Goal: Task Accomplishment & Management: Use online tool/utility

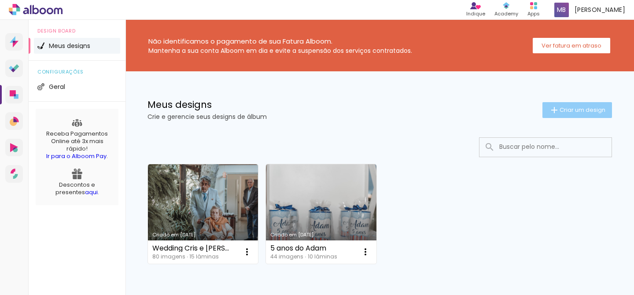
click at [563, 110] on span "Criar um design" at bounding box center [583, 110] width 46 height 6
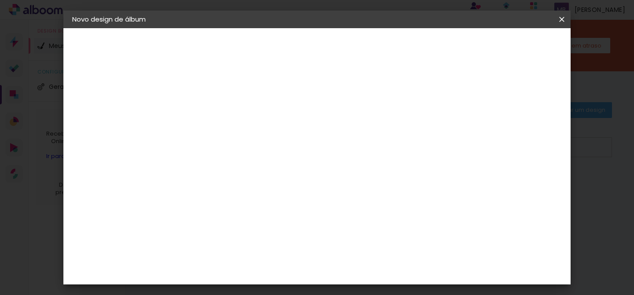
click at [216, 111] on input at bounding box center [216, 118] width 0 height 14
type input "Giovana 10 anos"
type paper-input "Giovana 10 anos"
click at [0, 0] on slot "Avançar" at bounding box center [0, 0] width 0 height 0
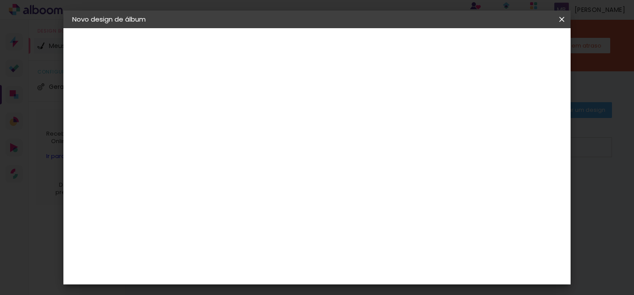
click at [0, 0] on slot "Avançar" at bounding box center [0, 0] width 0 height 0
click at [251, 147] on input "text" at bounding box center [233, 154] width 34 height 14
click at [344, 161] on paper-item "Prime" at bounding box center [374, 164] width 176 height 18
type input "Prime"
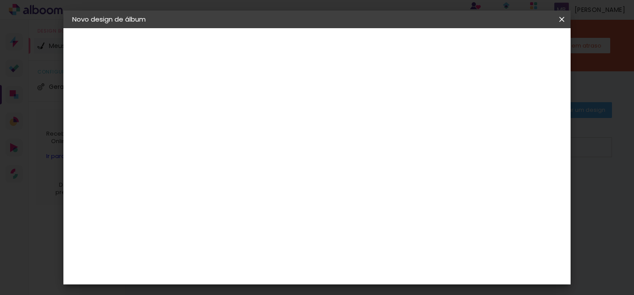
scroll to position [47, 0]
click at [276, 204] on span "20 × 30" at bounding box center [255, 215] width 41 height 23
click at [0, 0] on slot "Avançar" at bounding box center [0, 0] width 0 height 0
click at [464, 96] on div at bounding box center [460, 95] width 8 height 8
type paper-checkbox "on"
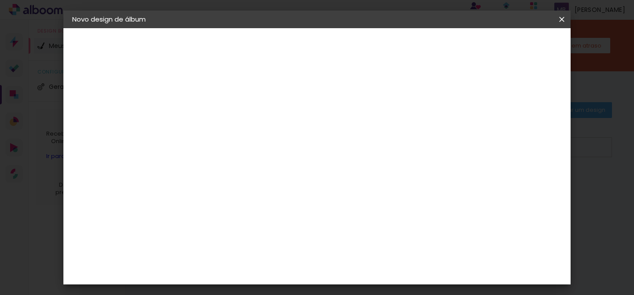
click at [514, 48] on span "Iniciar design" at bounding box center [494, 47] width 40 height 6
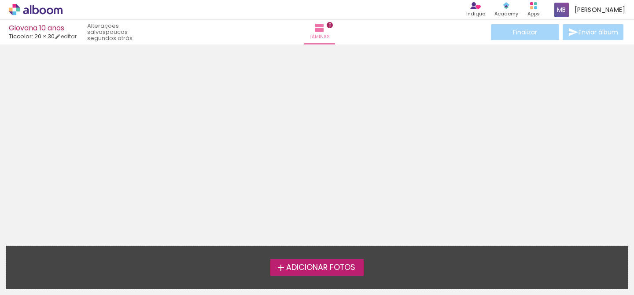
click at [322, 271] on span "Adicionar Fotos" at bounding box center [320, 268] width 69 height 8
click at [0, 0] on input "file" at bounding box center [0, 0] width 0 height 0
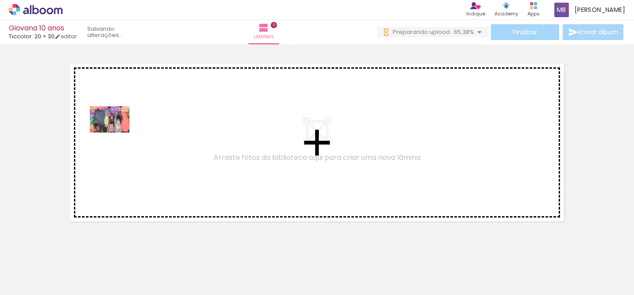
drag, startPoint x: 89, startPoint y: 271, endPoint x: 116, endPoint y: 133, distance: 141.4
click at [116, 133] on quentale-workspace at bounding box center [317, 147] width 634 height 295
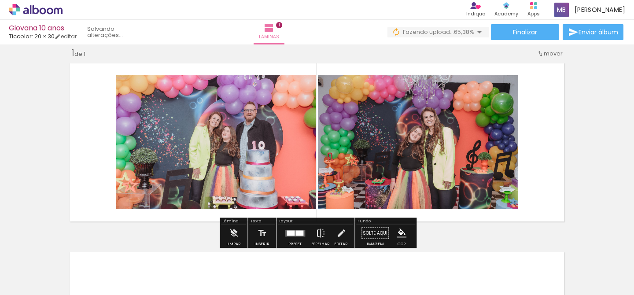
drag, startPoint x: 138, startPoint y: 258, endPoint x: 161, endPoint y: 143, distance: 117.3
click at [161, 143] on quentale-workspace at bounding box center [317, 147] width 634 height 295
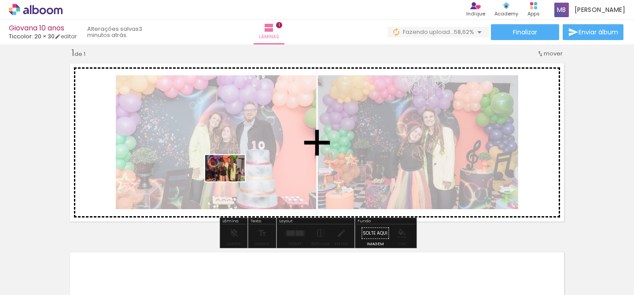
drag, startPoint x: 205, startPoint y: 268, endPoint x: 232, endPoint y: 182, distance: 90.9
click at [232, 182] on quentale-workspace at bounding box center [317, 147] width 634 height 295
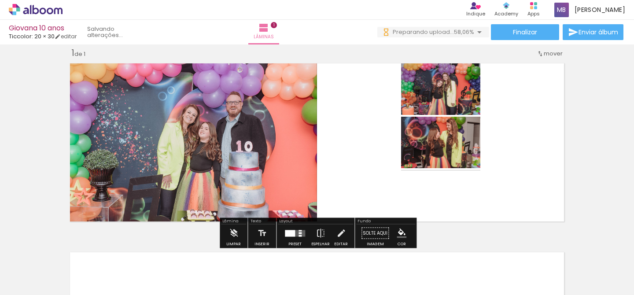
drag, startPoint x: 248, startPoint y: 271, endPoint x: 295, endPoint y: 166, distance: 115.6
click at [295, 166] on quentale-workspace at bounding box center [317, 147] width 634 height 295
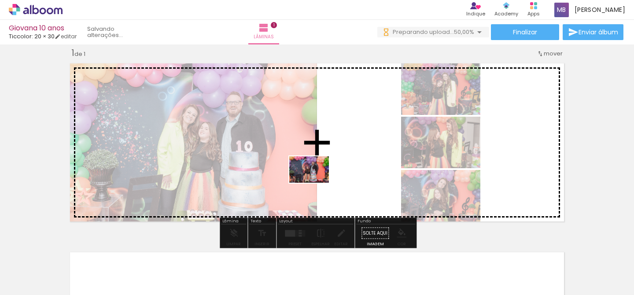
drag, startPoint x: 289, startPoint y: 278, endPoint x: 316, endPoint y: 183, distance: 98.3
click at [316, 183] on quentale-workspace at bounding box center [317, 147] width 634 height 295
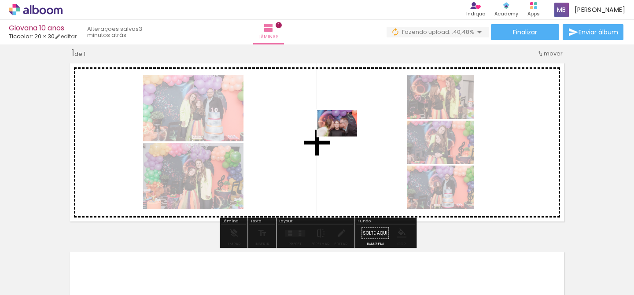
drag, startPoint x: 337, startPoint y: 268, endPoint x: 344, endPoint y: 137, distance: 131.4
click at [344, 137] on quentale-workspace at bounding box center [317, 147] width 634 height 295
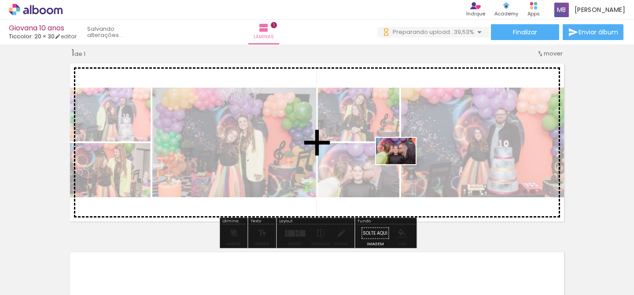
drag, startPoint x: 388, startPoint y: 265, endPoint x: 403, endPoint y: 164, distance: 101.9
click at [403, 164] on quentale-workspace at bounding box center [317, 147] width 634 height 295
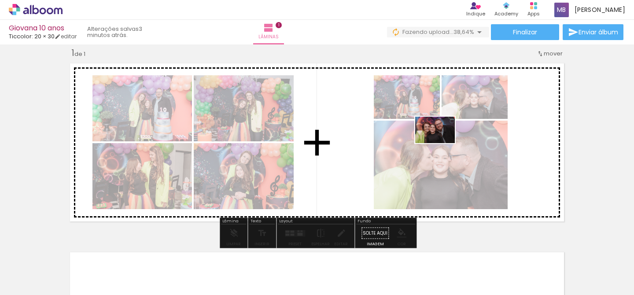
drag, startPoint x: 441, startPoint y: 266, endPoint x: 442, endPoint y: 143, distance: 122.9
click at [442, 143] on quentale-workspace at bounding box center [317, 147] width 634 height 295
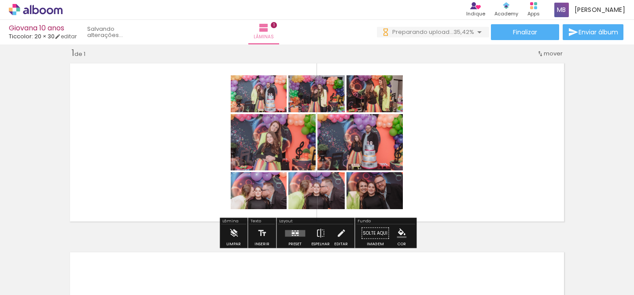
click at [295, 234] on quentale-layouter at bounding box center [295, 233] width 20 height 7
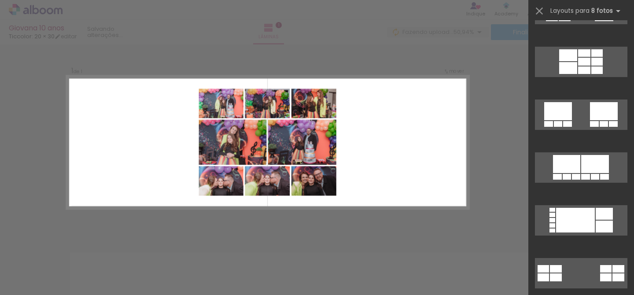
click at [422, 195] on quentale-layouter at bounding box center [268, 142] width 403 height 133
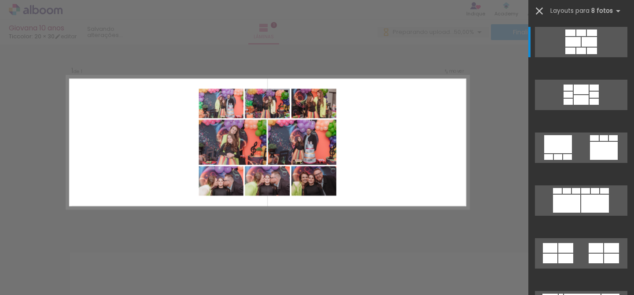
click at [541, 10] on iron-icon at bounding box center [540, 11] width 12 height 12
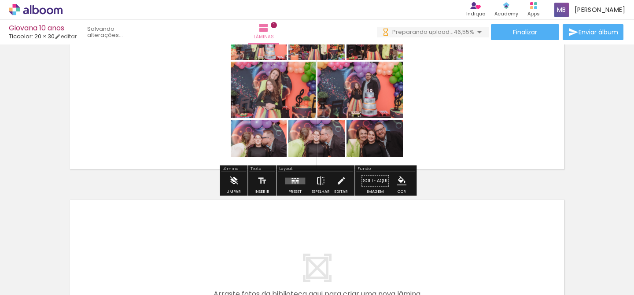
click at [232, 182] on iron-icon at bounding box center [234, 181] width 10 height 18
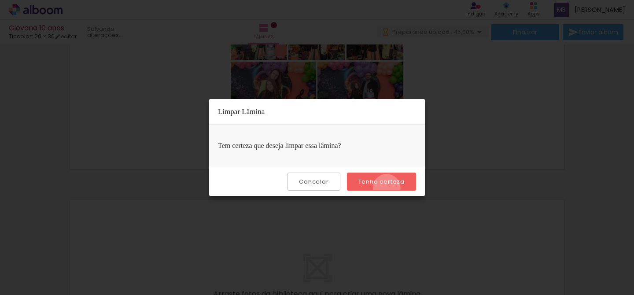
click at [388, 188] on paper-button "Tenho certeza" at bounding box center [381, 182] width 69 height 18
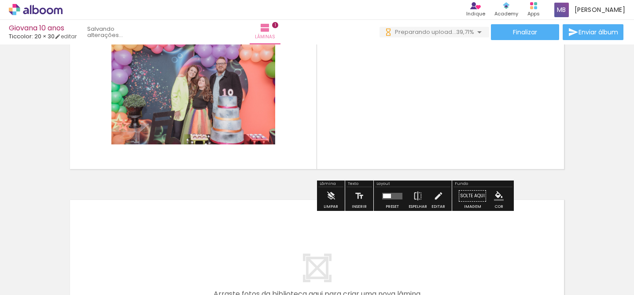
drag, startPoint x: 93, startPoint y: 265, endPoint x: 148, endPoint y: 104, distance: 170.4
click at [148, 104] on quentale-workspace at bounding box center [317, 147] width 634 height 295
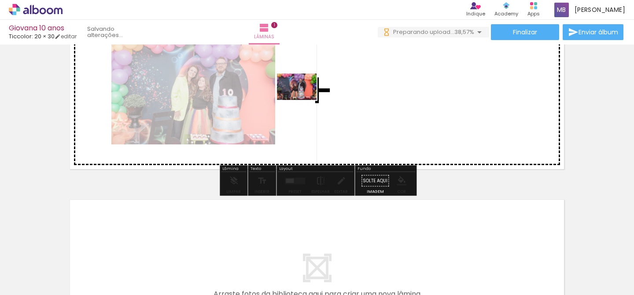
drag, startPoint x: 288, startPoint y: 260, endPoint x: 304, endPoint y: 100, distance: 161.2
click at [304, 100] on quentale-workspace at bounding box center [317, 147] width 634 height 295
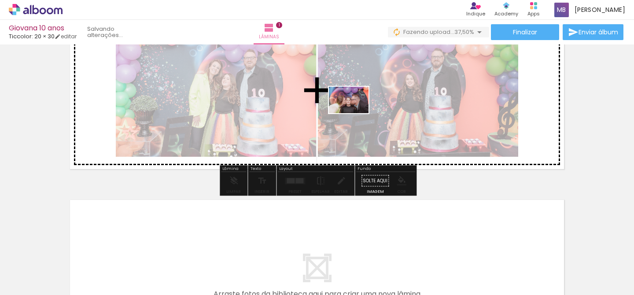
drag, startPoint x: 347, startPoint y: 260, endPoint x: 355, endPoint y: 113, distance: 147.0
click at [355, 113] on quentale-workspace at bounding box center [317, 147] width 634 height 295
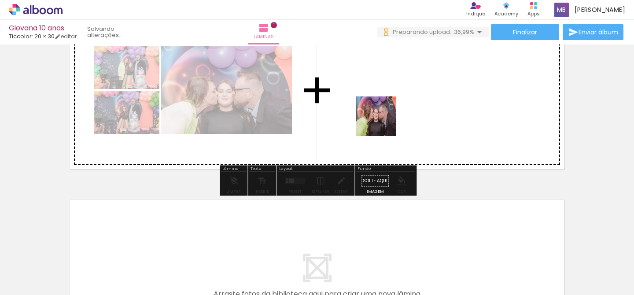
drag, startPoint x: 381, startPoint y: 278, endPoint x: 383, endPoint y: 123, distance: 155.1
click at [383, 123] on quentale-workspace at bounding box center [317, 147] width 634 height 295
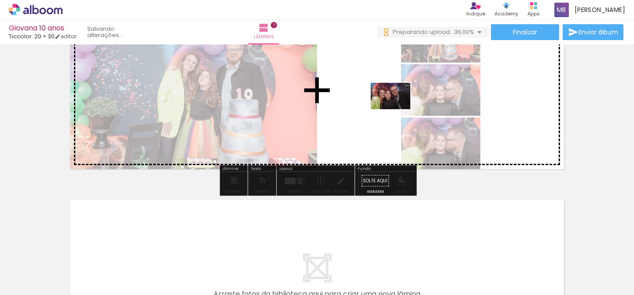
drag, startPoint x: 431, startPoint y: 272, endPoint x: 397, endPoint y: 109, distance: 166.1
click at [397, 109] on quentale-workspace at bounding box center [317, 147] width 634 height 295
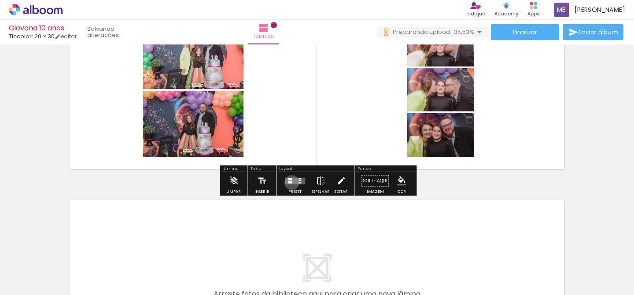
click at [290, 182] on div at bounding box center [290, 182] width 4 height 2
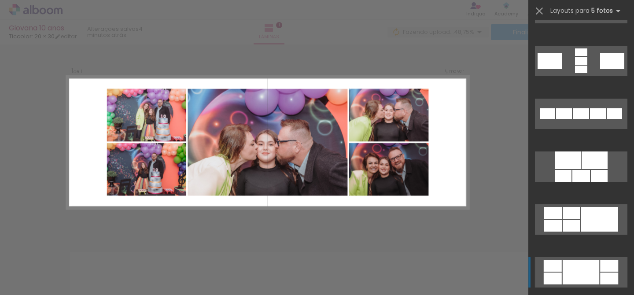
click at [586, 65] on div at bounding box center [581, 61] width 12 height 8
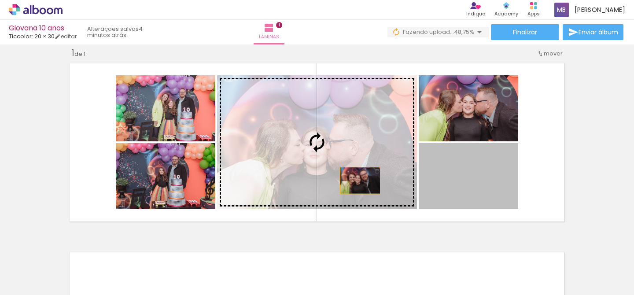
drag, startPoint x: 473, startPoint y: 183, endPoint x: 360, endPoint y: 180, distance: 113.7
click at [0, 0] on slot at bounding box center [0, 0] width 0 height 0
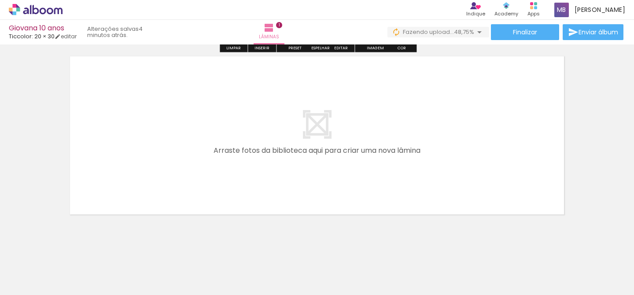
scroll to position [0, 3]
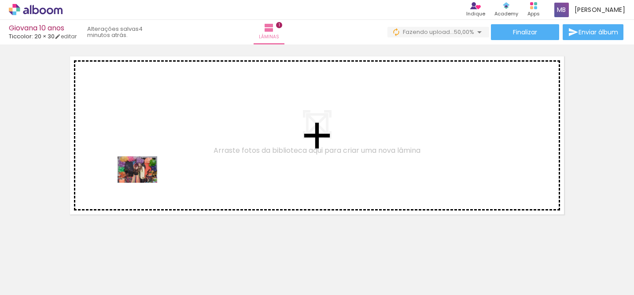
drag, startPoint x: 135, startPoint y: 272, endPoint x: 144, endPoint y: 183, distance: 89.5
click at [144, 183] on quentale-workspace at bounding box center [317, 147] width 634 height 295
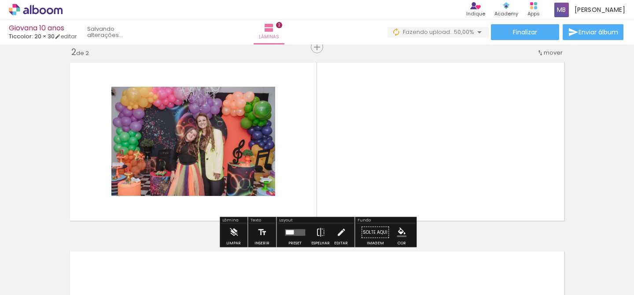
scroll to position [200, 0]
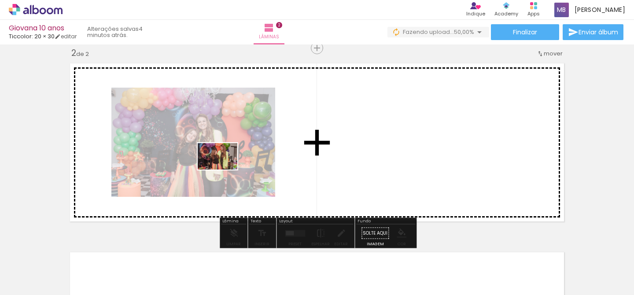
drag, startPoint x: 185, startPoint y: 272, endPoint x: 224, endPoint y: 170, distance: 109.7
click at [224, 170] on quentale-workspace at bounding box center [317, 147] width 634 height 295
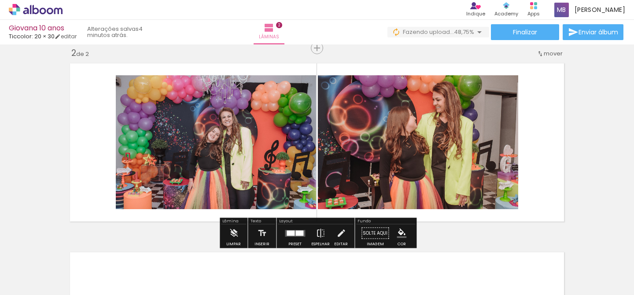
click at [105, 278] on div at bounding box center [85, 265] width 40 height 26
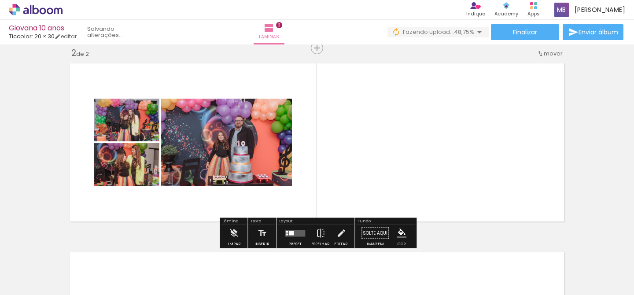
drag, startPoint x: 274, startPoint y: 277, endPoint x: 298, endPoint y: 132, distance: 147.3
click at [298, 132] on quentale-workspace at bounding box center [317, 147] width 634 height 295
click at [222, 232] on div "Limpar" at bounding box center [233, 236] width 25 height 22
click at [231, 232] on iron-icon at bounding box center [234, 234] width 10 height 18
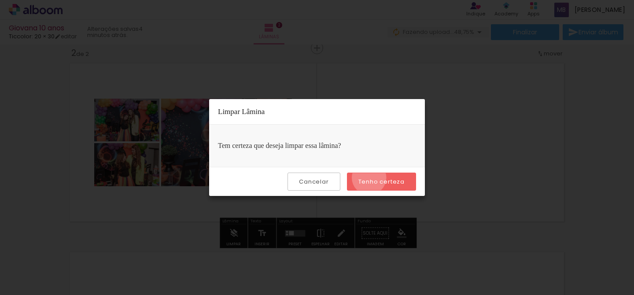
click at [0, 0] on slot "Tenho certeza" at bounding box center [0, 0] width 0 height 0
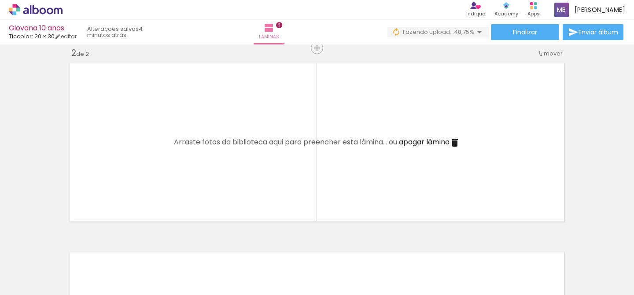
click at [105, 267] on div at bounding box center [85, 265] width 40 height 26
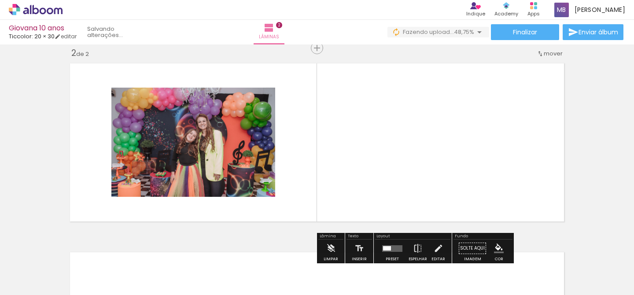
drag, startPoint x: 146, startPoint y: 274, endPoint x: 189, endPoint y: 137, distance: 143.2
click at [189, 137] on quentale-workspace at bounding box center [317, 147] width 634 height 295
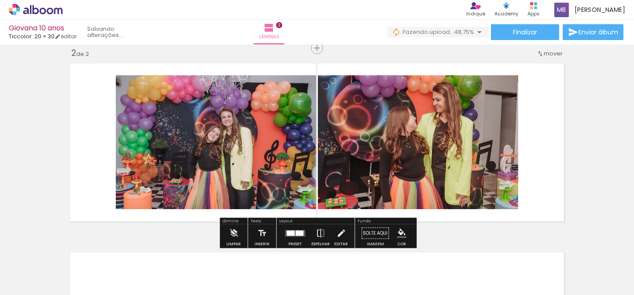
drag, startPoint x: 198, startPoint y: 267, endPoint x: 255, endPoint y: 147, distance: 132.6
click at [255, 147] on quentale-workspace at bounding box center [317, 147] width 634 height 295
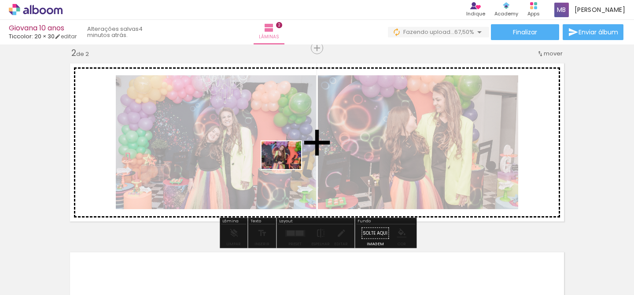
drag, startPoint x: 249, startPoint y: 268, endPoint x: 288, endPoint y: 168, distance: 107.7
click at [288, 168] on quentale-workspace at bounding box center [317, 147] width 634 height 295
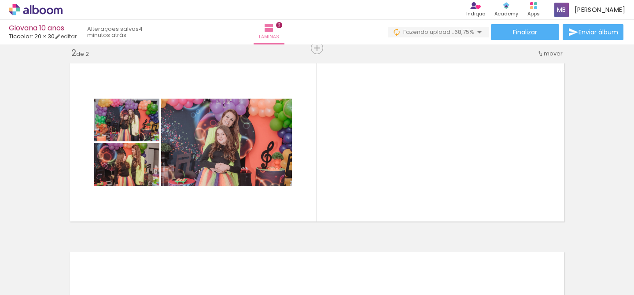
scroll to position [0, 89]
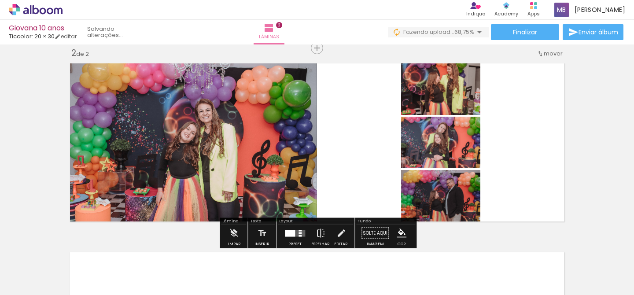
drag, startPoint x: 405, startPoint y: 271, endPoint x: 426, endPoint y: 163, distance: 109.8
click at [426, 163] on quentale-workspace at bounding box center [317, 147] width 634 height 295
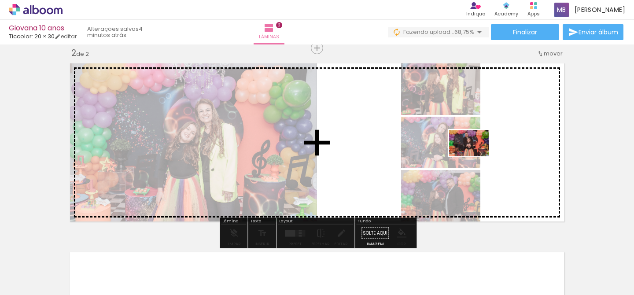
drag, startPoint x: 440, startPoint y: 273, endPoint x: 475, endPoint y: 157, distance: 121.5
click at [475, 157] on quentale-workspace at bounding box center [317, 147] width 634 height 295
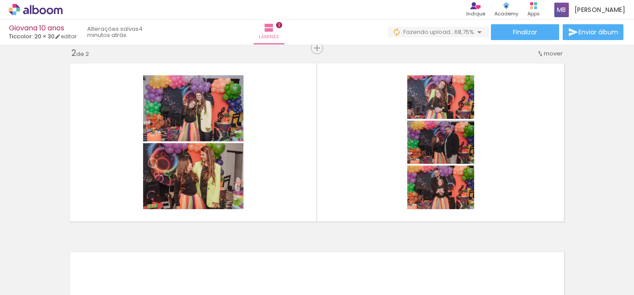
scroll to position [0, 374]
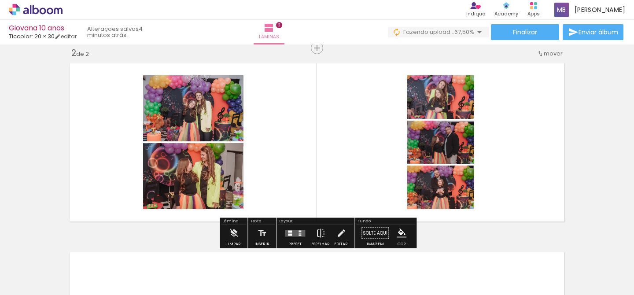
click at [290, 235] on div at bounding box center [290, 235] width 4 height 2
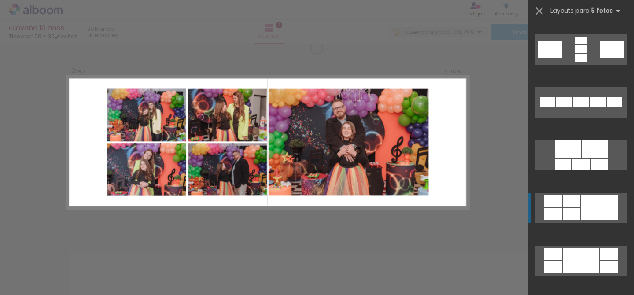
scroll to position [426, 0]
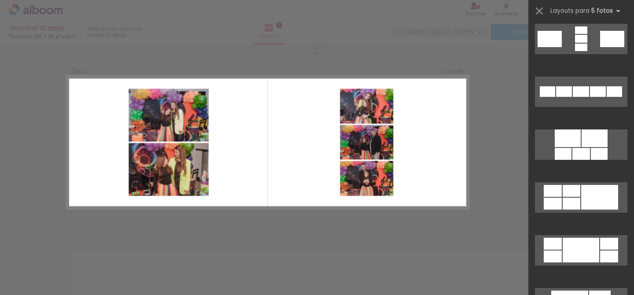
click at [328, 227] on div "Confirmar Cancelar" at bounding box center [317, 138] width 634 height 588
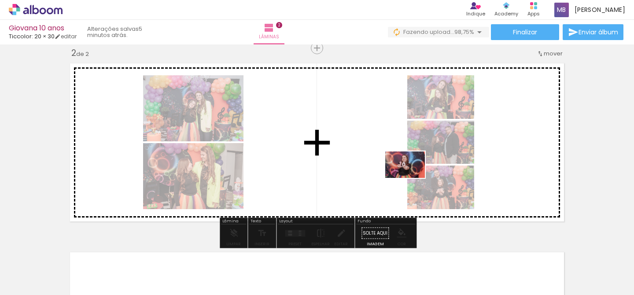
drag, startPoint x: 451, startPoint y: 274, endPoint x: 412, endPoint y: 178, distance: 103.2
click at [412, 178] on quentale-workspace at bounding box center [317, 147] width 634 height 295
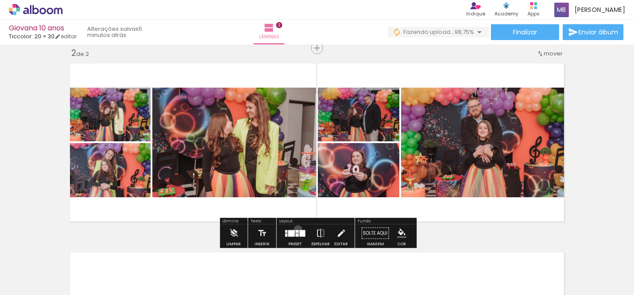
click at [296, 230] on div at bounding box center [295, 234] width 24 height 18
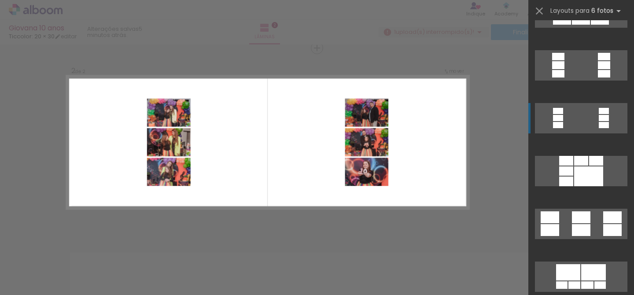
scroll to position [2412, 0]
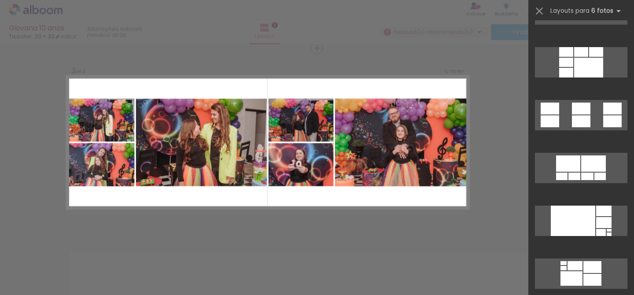
click at [393, 221] on div "Confirmar Cancelar" at bounding box center [317, 138] width 634 height 588
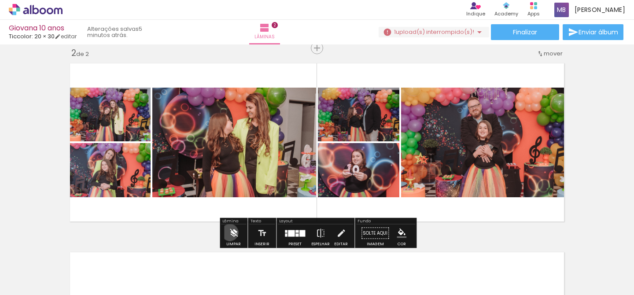
click at [230, 233] on iron-icon at bounding box center [234, 234] width 10 height 18
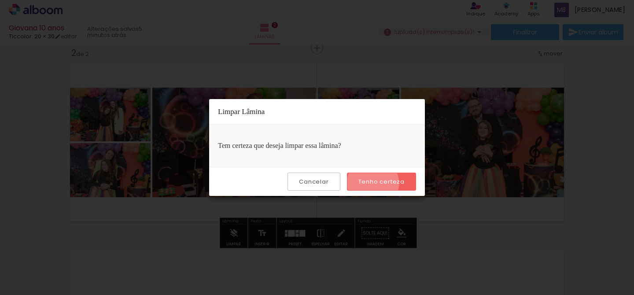
click at [0, 0] on slot "Tenho certeza" at bounding box center [0, 0] width 0 height 0
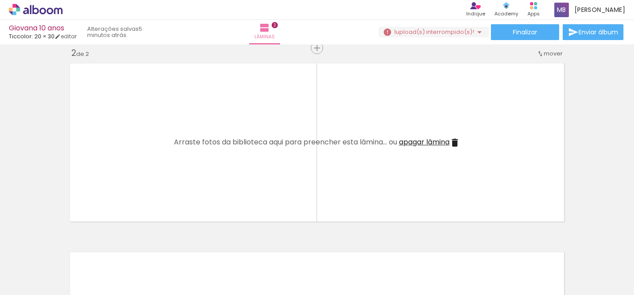
scroll to position [0, 0]
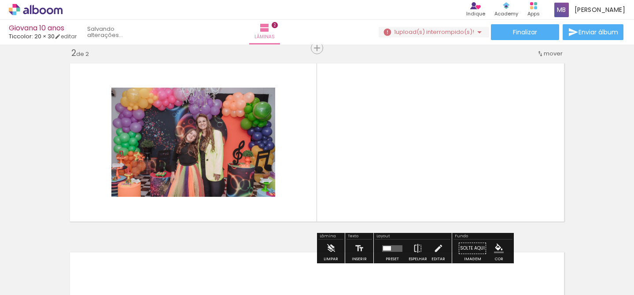
drag, startPoint x: 134, startPoint y: 272, endPoint x: 143, endPoint y: 145, distance: 127.7
click at [143, 145] on quentale-workspace at bounding box center [317, 147] width 634 height 295
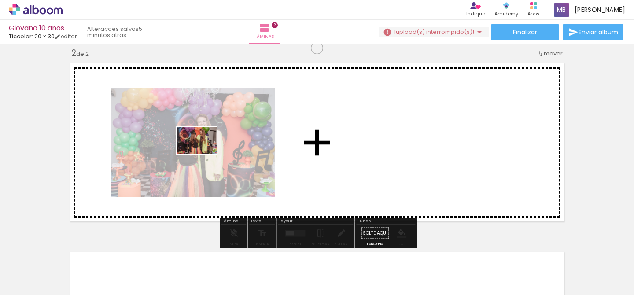
drag, startPoint x: 193, startPoint y: 271, endPoint x: 204, endPoint y: 154, distance: 118.1
click at [204, 154] on quentale-workspace at bounding box center [317, 147] width 634 height 295
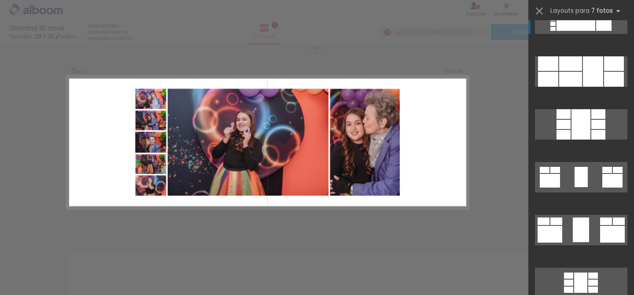
scroll to position [659, 0]
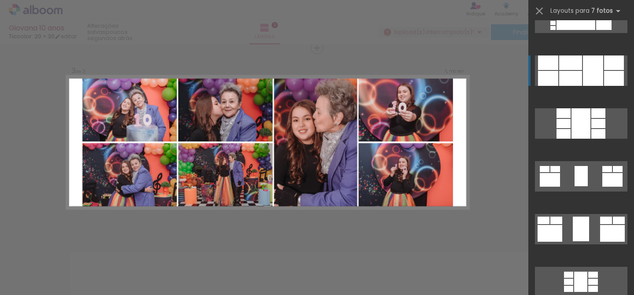
click at [576, 67] on div at bounding box center [571, 63] width 23 height 15
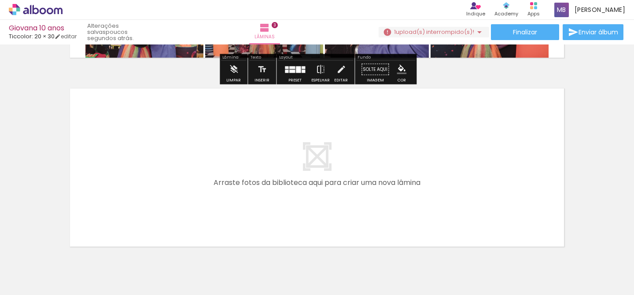
scroll to position [581, 0]
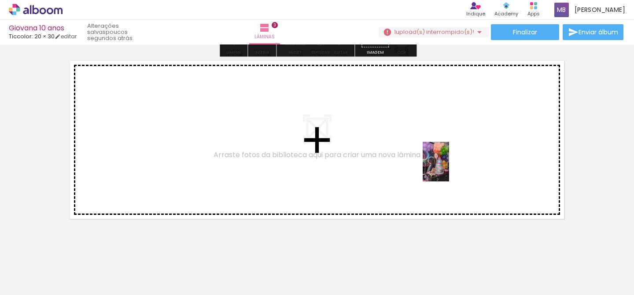
click at [449, 168] on quentale-workspace at bounding box center [317, 147] width 634 height 295
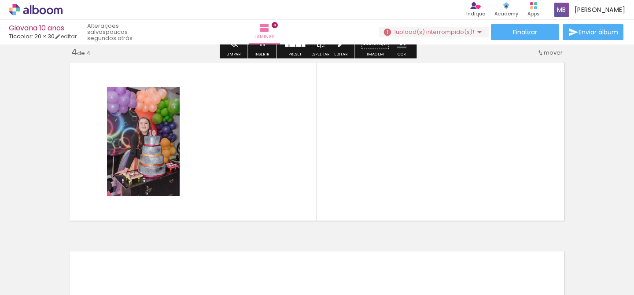
scroll to position [578, 0]
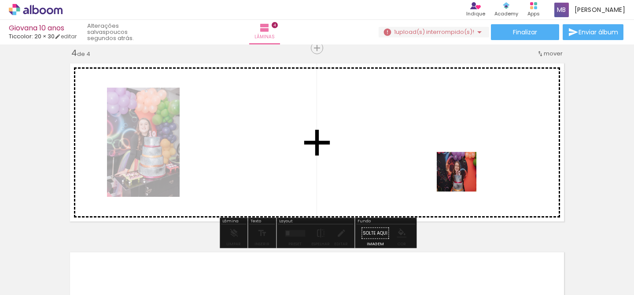
drag, startPoint x: 620, startPoint y: 266, endPoint x: 460, endPoint y: 176, distance: 183.6
click at [460, 176] on quentale-workspace at bounding box center [317, 147] width 634 height 295
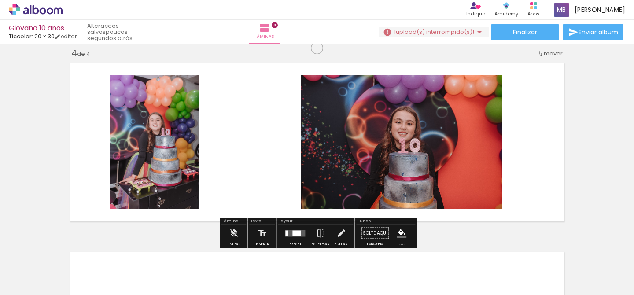
scroll to position [0, 532]
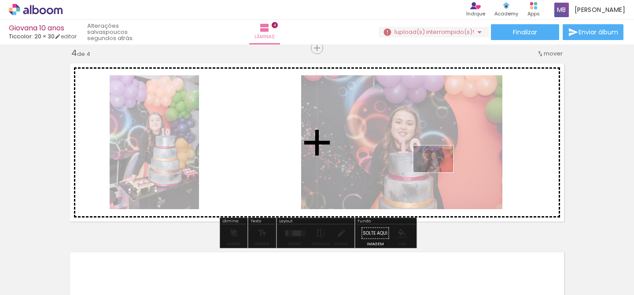
drag, startPoint x: 450, startPoint y: 269, endPoint x: 440, endPoint y: 173, distance: 97.0
click at [440, 173] on quentale-workspace at bounding box center [317, 147] width 634 height 295
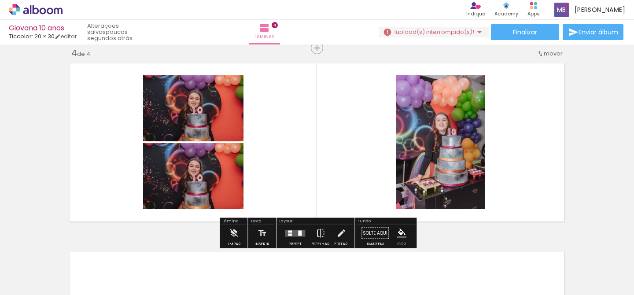
click at [236, 231] on iron-icon at bounding box center [234, 234] width 10 height 18
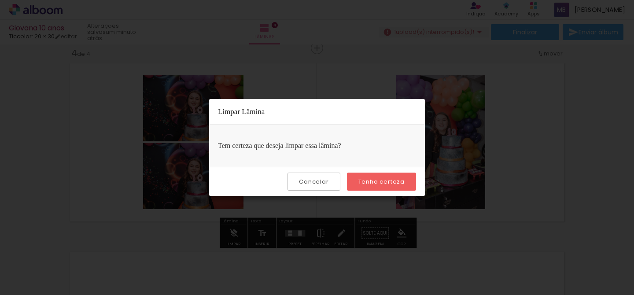
click at [0, 0] on slot "Tenho certeza" at bounding box center [0, 0] width 0 height 0
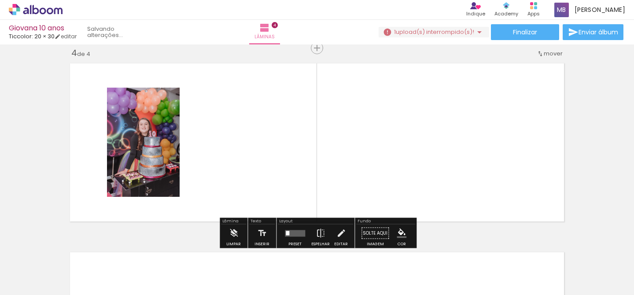
drag, startPoint x: 400, startPoint y: 271, endPoint x: 392, endPoint y: 133, distance: 137.3
click at [392, 133] on quentale-workspace at bounding box center [317, 147] width 634 height 295
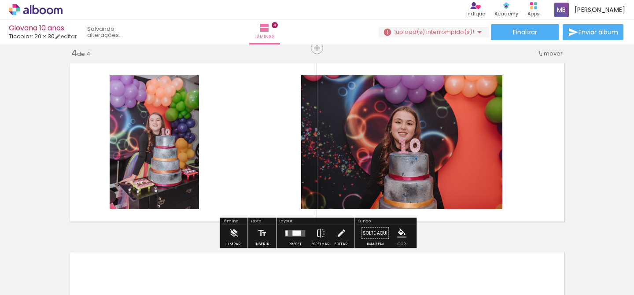
drag, startPoint x: 453, startPoint y: 262, endPoint x: 452, endPoint y: 145, distance: 116.8
click at [452, 145] on quentale-workspace at bounding box center [317, 147] width 634 height 295
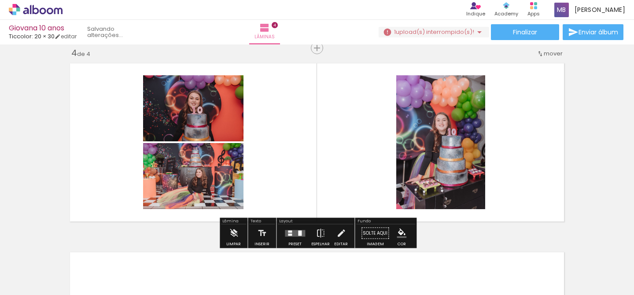
drag, startPoint x: 511, startPoint y: 264, endPoint x: 511, endPoint y: 172, distance: 92.1
click at [511, 172] on quentale-workspace at bounding box center [317, 147] width 634 height 295
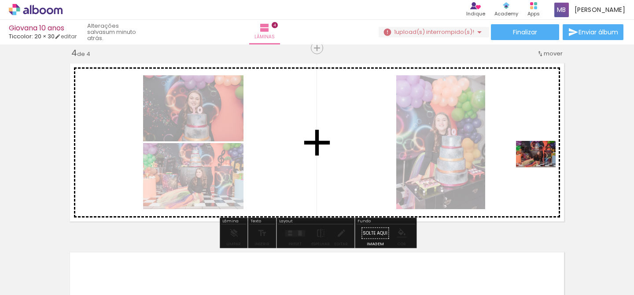
drag, startPoint x: 546, startPoint y: 265, endPoint x: 543, endPoint y: 167, distance: 97.4
click at [543, 167] on quentale-workspace at bounding box center [317, 147] width 634 height 295
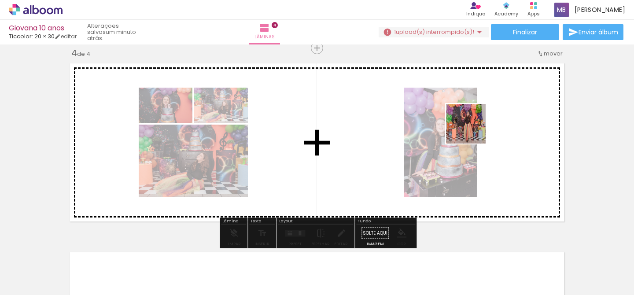
drag, startPoint x: 600, startPoint y: 271, endPoint x: 466, endPoint y: 123, distance: 199.3
click at [466, 123] on quentale-workspace at bounding box center [317, 147] width 634 height 295
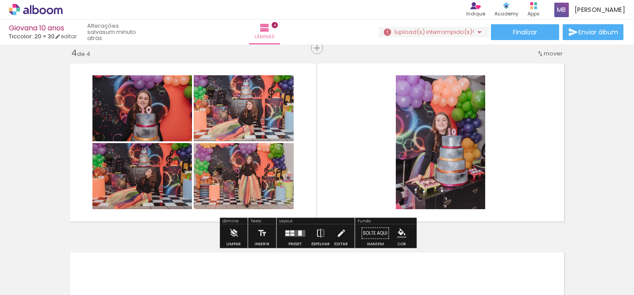
scroll to position [0, 711]
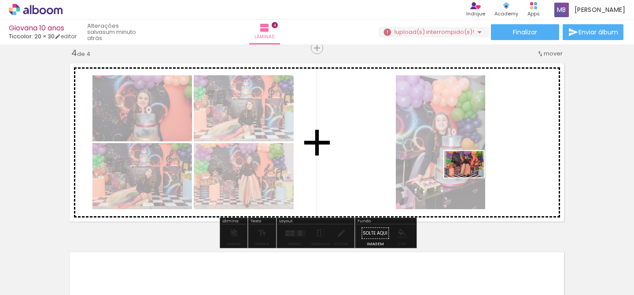
click at [471, 178] on quentale-workspace at bounding box center [317, 147] width 634 height 295
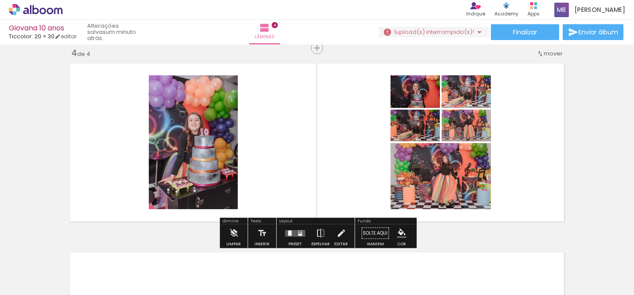
scroll to position [0, 763]
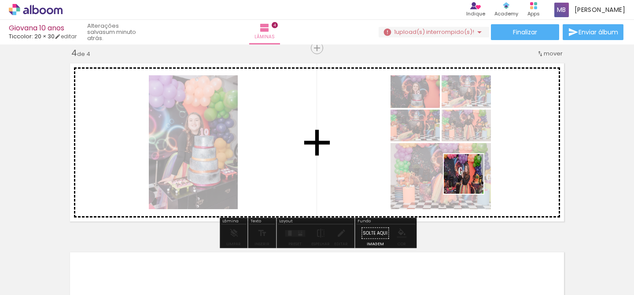
drag, startPoint x: 471, startPoint y: 270, endPoint x: 514, endPoint y: 252, distance: 47.2
click at [471, 180] on quentale-workspace at bounding box center [317, 147] width 634 height 295
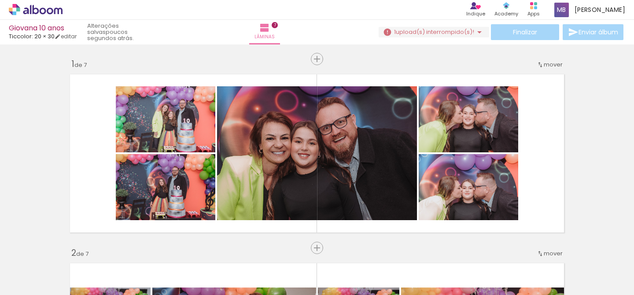
click at [375, 167] on quentale-workspace at bounding box center [317, 147] width 634 height 295
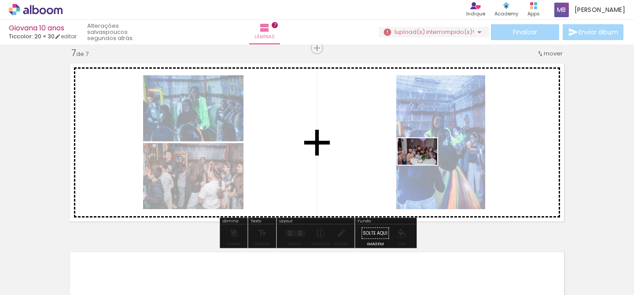
drag, startPoint x: 424, startPoint y: 261, endPoint x: 423, endPoint y: 164, distance: 96.9
click at [423, 164] on quentale-workspace at bounding box center [317, 147] width 634 height 295
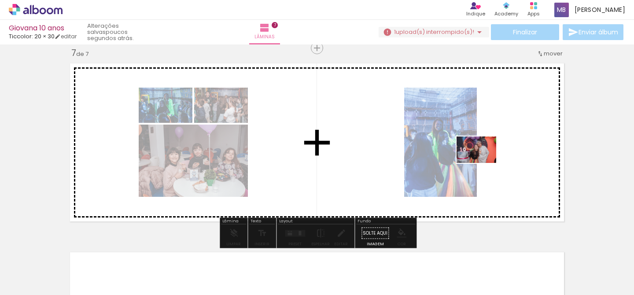
drag, startPoint x: 483, startPoint y: 261, endPoint x: 483, endPoint y: 163, distance: 98.3
click at [483, 163] on quentale-workspace at bounding box center [317, 147] width 634 height 295
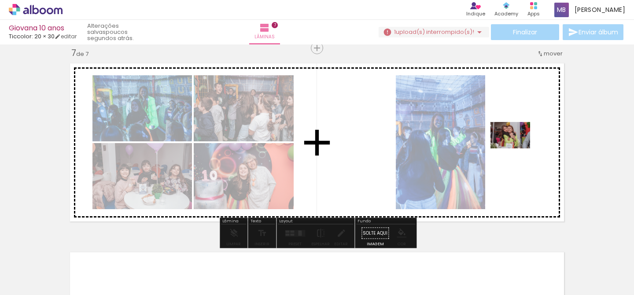
drag, startPoint x: 532, startPoint y: 268, endPoint x: 516, endPoint y: 148, distance: 121.3
click at [516, 148] on quentale-workspace at bounding box center [317, 147] width 634 height 295
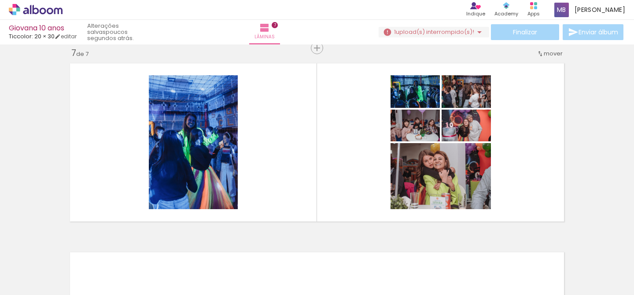
scroll to position [0, 2239]
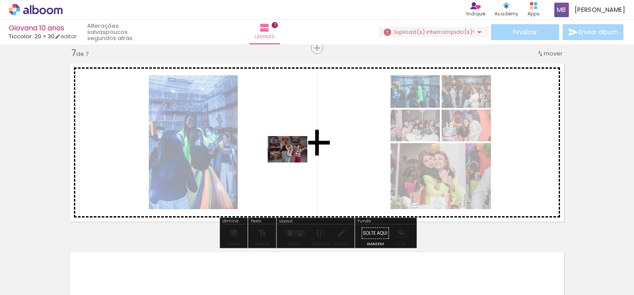
drag, startPoint x: 277, startPoint y: 275, endPoint x: 294, endPoint y: 163, distance: 114.2
click at [294, 163] on quentale-workspace at bounding box center [317, 147] width 634 height 295
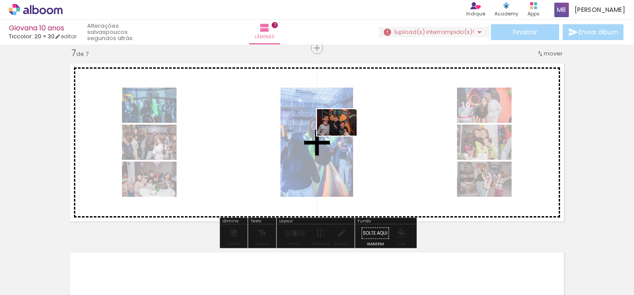
drag, startPoint x: 322, startPoint y: 270, endPoint x: 344, endPoint y: 136, distance: 135.7
click at [344, 136] on quentale-workspace at bounding box center [317, 147] width 634 height 295
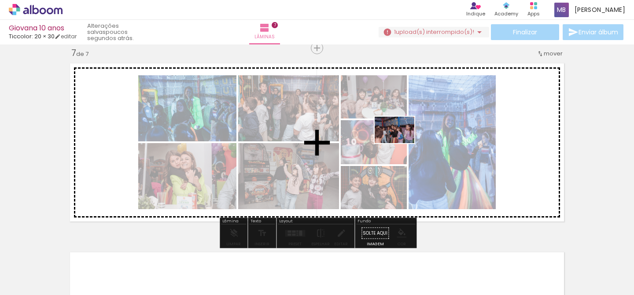
drag, startPoint x: 373, startPoint y: 262, endPoint x: 401, endPoint y: 143, distance: 122.3
click at [401, 143] on quentale-workspace at bounding box center [317, 147] width 634 height 295
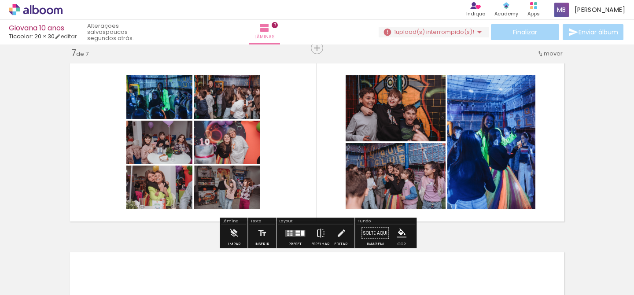
click at [291, 234] on div at bounding box center [291, 234] width 2 height 1
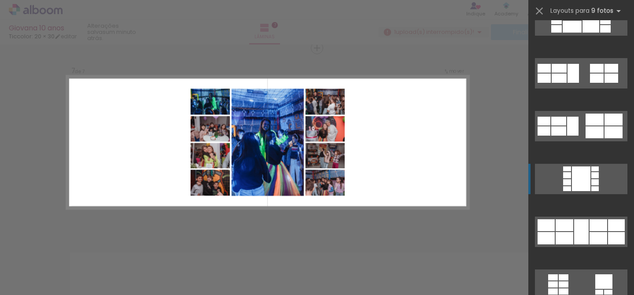
scroll to position [76, 0]
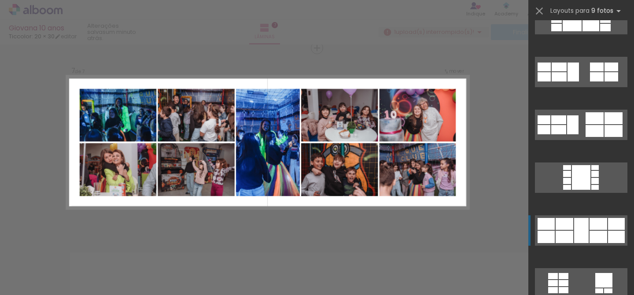
click at [580, 234] on div at bounding box center [582, 230] width 15 height 25
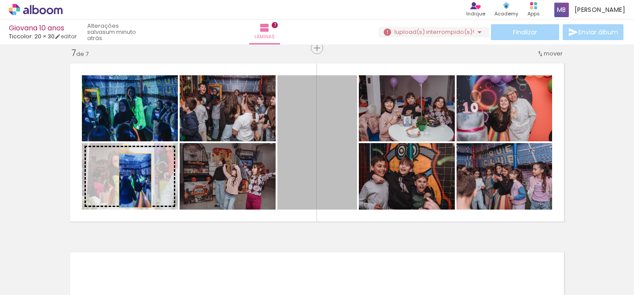
drag, startPoint x: 324, startPoint y: 162, endPoint x: 136, endPoint y: 181, distance: 189.6
click at [0, 0] on slot at bounding box center [0, 0] width 0 height 0
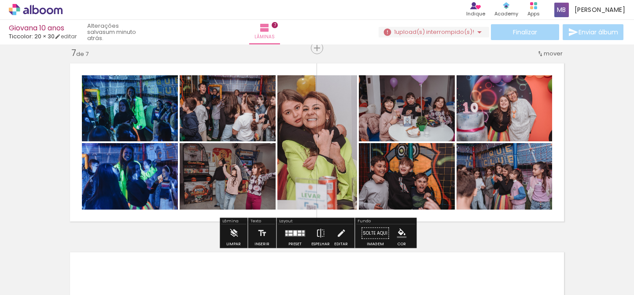
click at [301, 139] on quentale-photo at bounding box center [318, 142] width 80 height 134
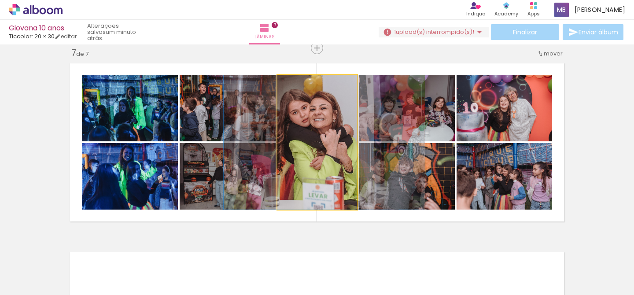
drag, startPoint x: 311, startPoint y: 138, endPoint x: 319, endPoint y: 137, distance: 7.1
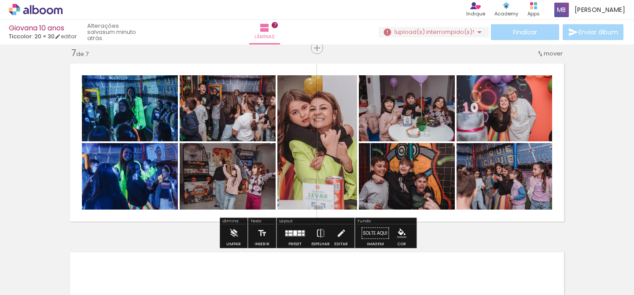
click at [452, 41] on div "Giovana 10 anos Ticcolor: 20 × 30 editar um minuto atrás. Lâminas 7 Finalizar E…" at bounding box center [317, 22] width 634 height 44
click at [452, 33] on span "upload(s) interrompido(s)!" at bounding box center [435, 32] width 78 height 8
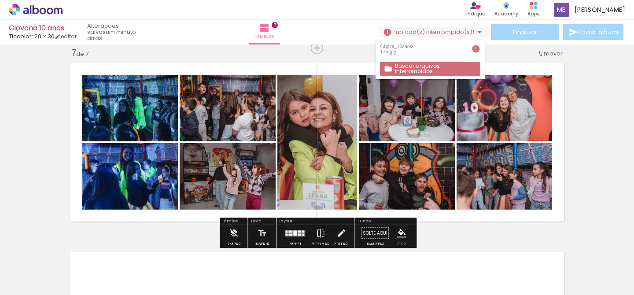
click at [452, 33] on span "upload(s) interrompido(s)!" at bounding box center [435, 32] width 78 height 8
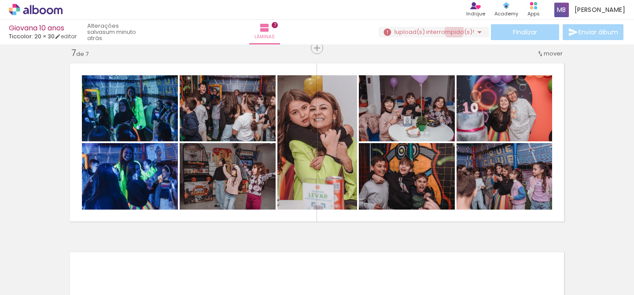
click at [451, 31] on span "upload(s) interrompido(s)!" at bounding box center [435, 32] width 78 height 8
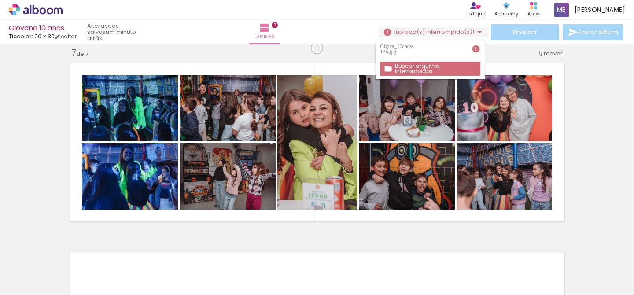
click at [420, 62] on paper-button "Buscar arquivos interrompidos" at bounding box center [430, 69] width 100 height 14
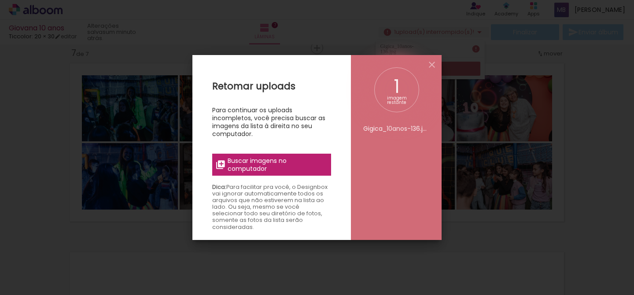
click at [292, 159] on span "Buscar imagens no computador" at bounding box center [277, 165] width 98 height 16
click at [0, 0] on input "file" at bounding box center [0, 0] width 0 height 0
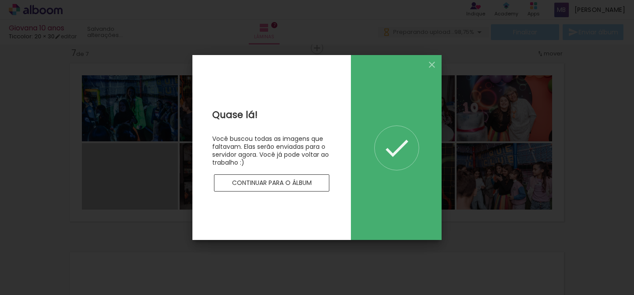
scroll to position [0, 0]
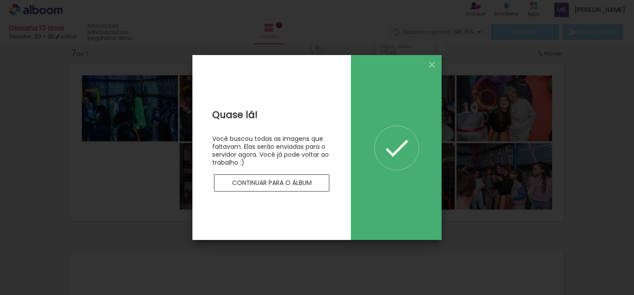
click at [432, 64] on iron-icon at bounding box center [432, 64] width 11 height 11
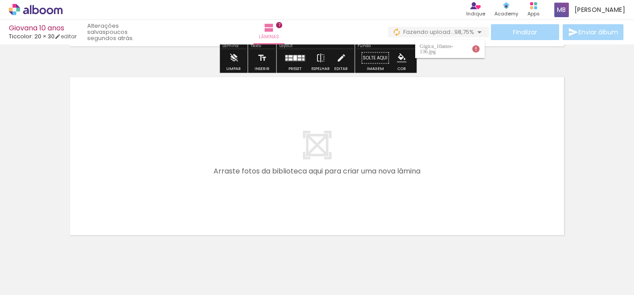
scroll to position [1321, 0]
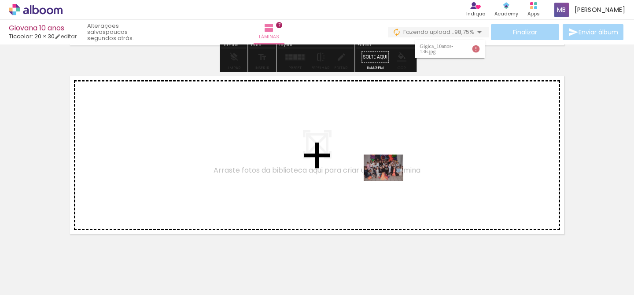
drag, startPoint x: 414, startPoint y: 268, endPoint x: 390, endPoint y: 181, distance: 89.9
click at [390, 181] on quentale-workspace at bounding box center [317, 147] width 634 height 295
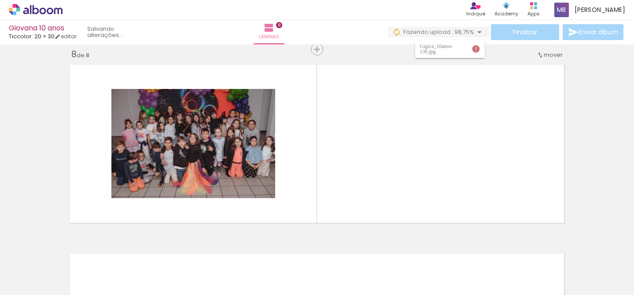
scroll to position [1334, 0]
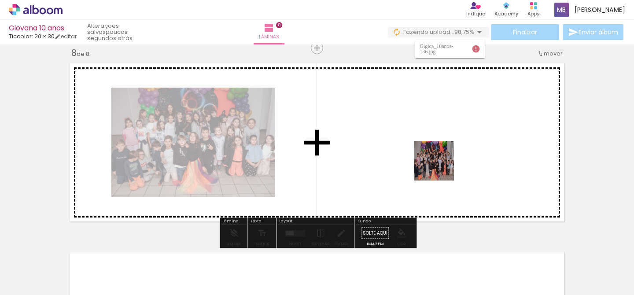
drag, startPoint x: 461, startPoint y: 265, endPoint x: 441, endPoint y: 167, distance: 99.9
click at [441, 167] on quentale-workspace at bounding box center [317, 147] width 634 height 295
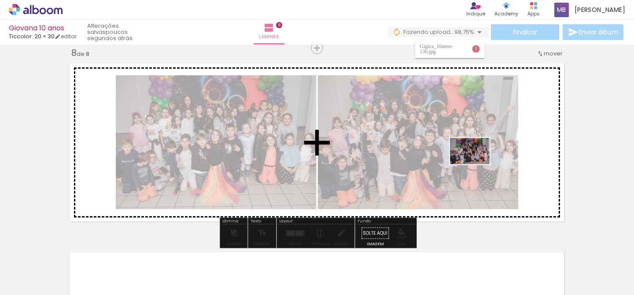
drag, startPoint x: 505, startPoint y: 266, endPoint x: 477, endPoint y: 164, distance: 105.3
click at [477, 164] on quentale-workspace at bounding box center [317, 147] width 634 height 295
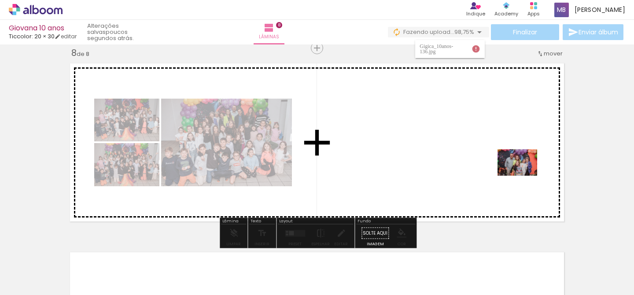
drag, startPoint x: 561, startPoint y: 266, endPoint x: 524, endPoint y: 175, distance: 97.6
click at [524, 175] on quentale-workspace at bounding box center [317, 147] width 634 height 295
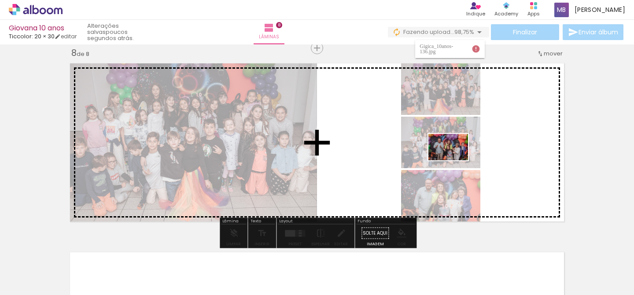
drag, startPoint x: 611, startPoint y: 272, endPoint x: 492, endPoint y: 267, distance: 119.5
click at [455, 160] on quentale-workspace at bounding box center [317, 147] width 634 height 295
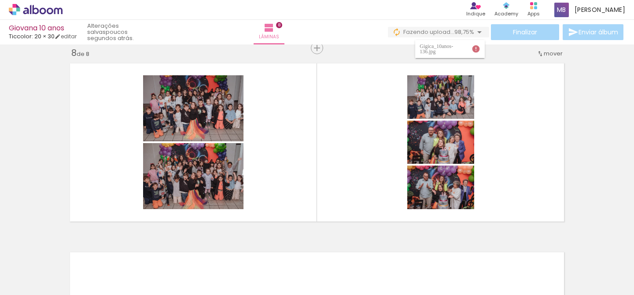
scroll to position [0, 2506]
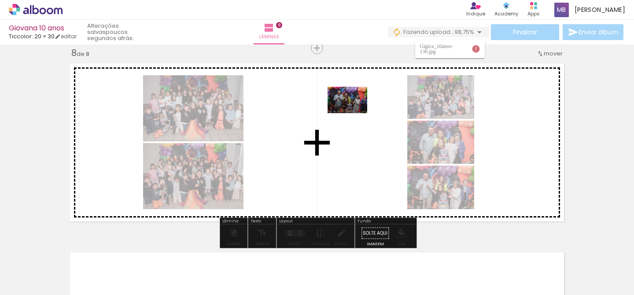
drag, startPoint x: 395, startPoint y: 266, endPoint x: 354, endPoint y: 113, distance: 157.9
click at [354, 113] on quentale-workspace at bounding box center [317, 147] width 634 height 295
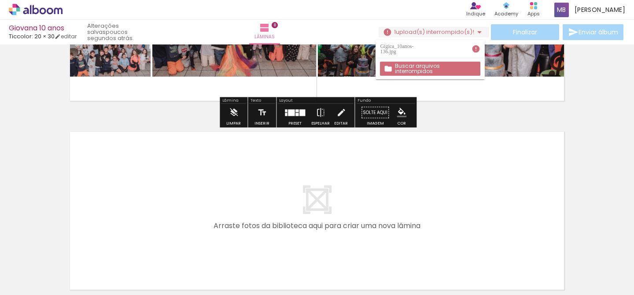
scroll to position [1523, 0]
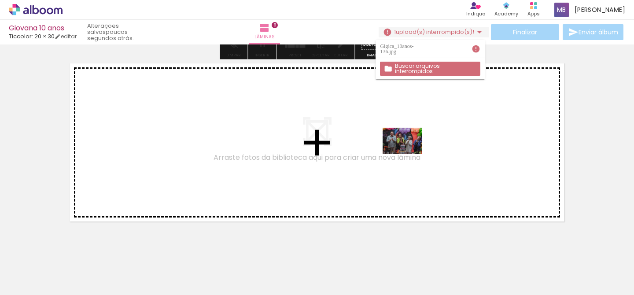
click at [409, 155] on quentale-workspace at bounding box center [317, 147] width 634 height 295
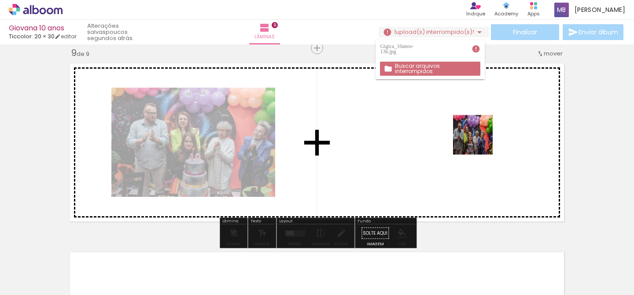
drag, startPoint x: 502, startPoint y: 269, endPoint x: 480, endPoint y: 141, distance: 129.7
click at [480, 141] on quentale-workspace at bounding box center [317, 147] width 634 height 295
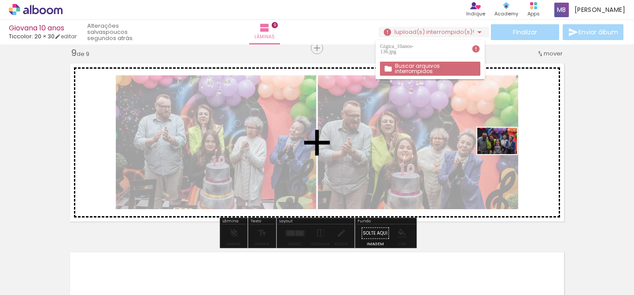
drag, startPoint x: 552, startPoint y: 267, endPoint x: 504, endPoint y: 154, distance: 122.4
click at [504, 154] on quentale-workspace at bounding box center [317, 147] width 634 height 295
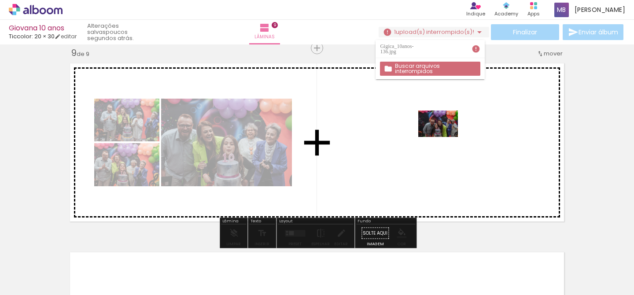
drag, startPoint x: 594, startPoint y: 263, endPoint x: 445, endPoint y: 137, distance: 195.4
click at [445, 137] on quentale-workspace at bounding box center [317, 147] width 634 height 295
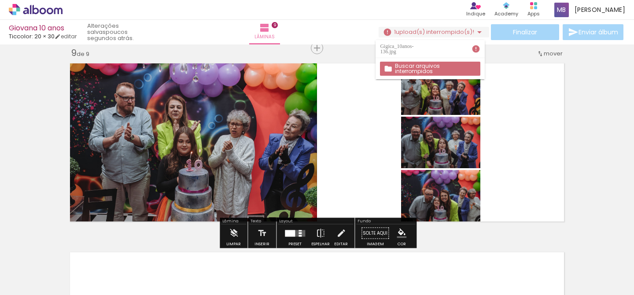
scroll to position [0, 2720]
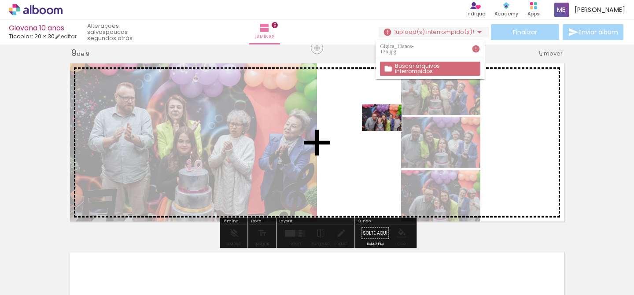
drag, startPoint x: 440, startPoint y: 262, endPoint x: 388, endPoint y: 149, distance: 124.6
click at [389, 131] on quentale-workspace at bounding box center [317, 147] width 634 height 295
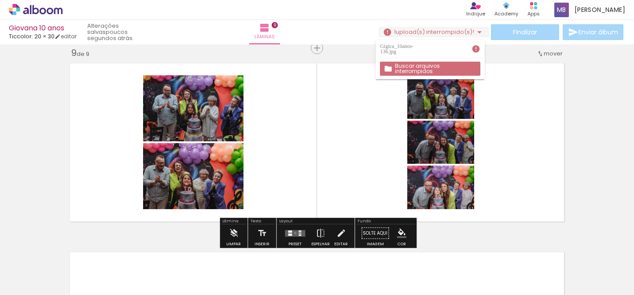
click at [293, 233] on quentale-layouter at bounding box center [295, 233] width 20 height 7
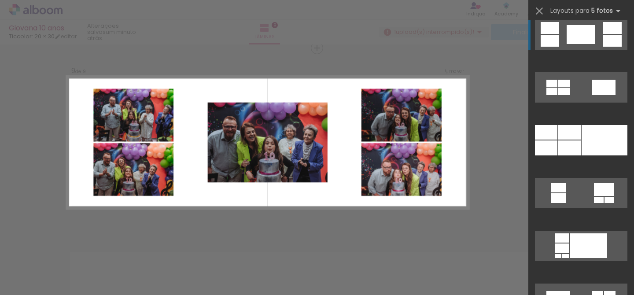
scroll to position [1439, 0]
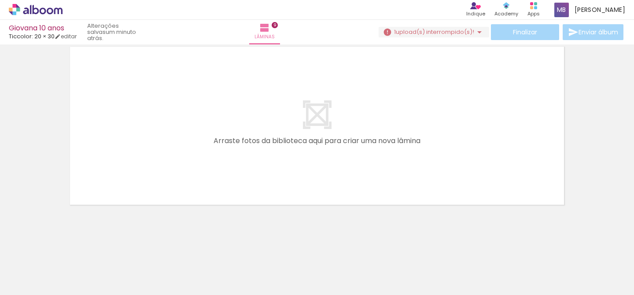
scroll to position [1729, 0]
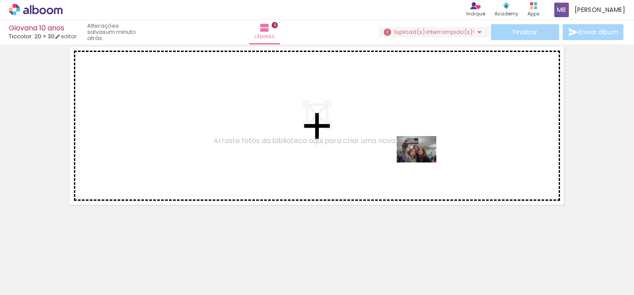
drag, startPoint x: 484, startPoint y: 279, endPoint x: 418, endPoint y: 159, distance: 136.6
click at [418, 159] on quentale-workspace at bounding box center [317, 147] width 634 height 295
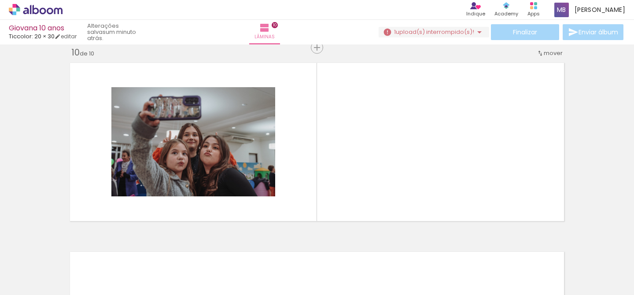
scroll to position [1712, 0]
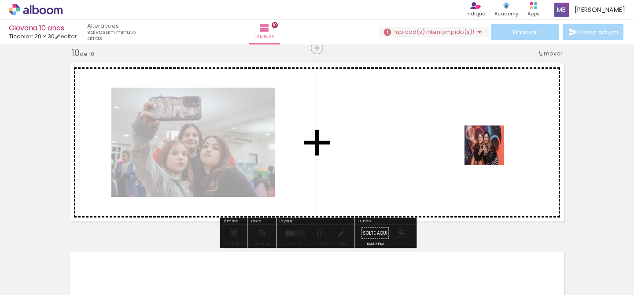
drag, startPoint x: 535, startPoint y: 276, endPoint x: 489, endPoint y: 149, distance: 134.8
click at [489, 149] on quentale-workspace at bounding box center [317, 147] width 634 height 295
